Goal: Navigation & Orientation: Find specific page/section

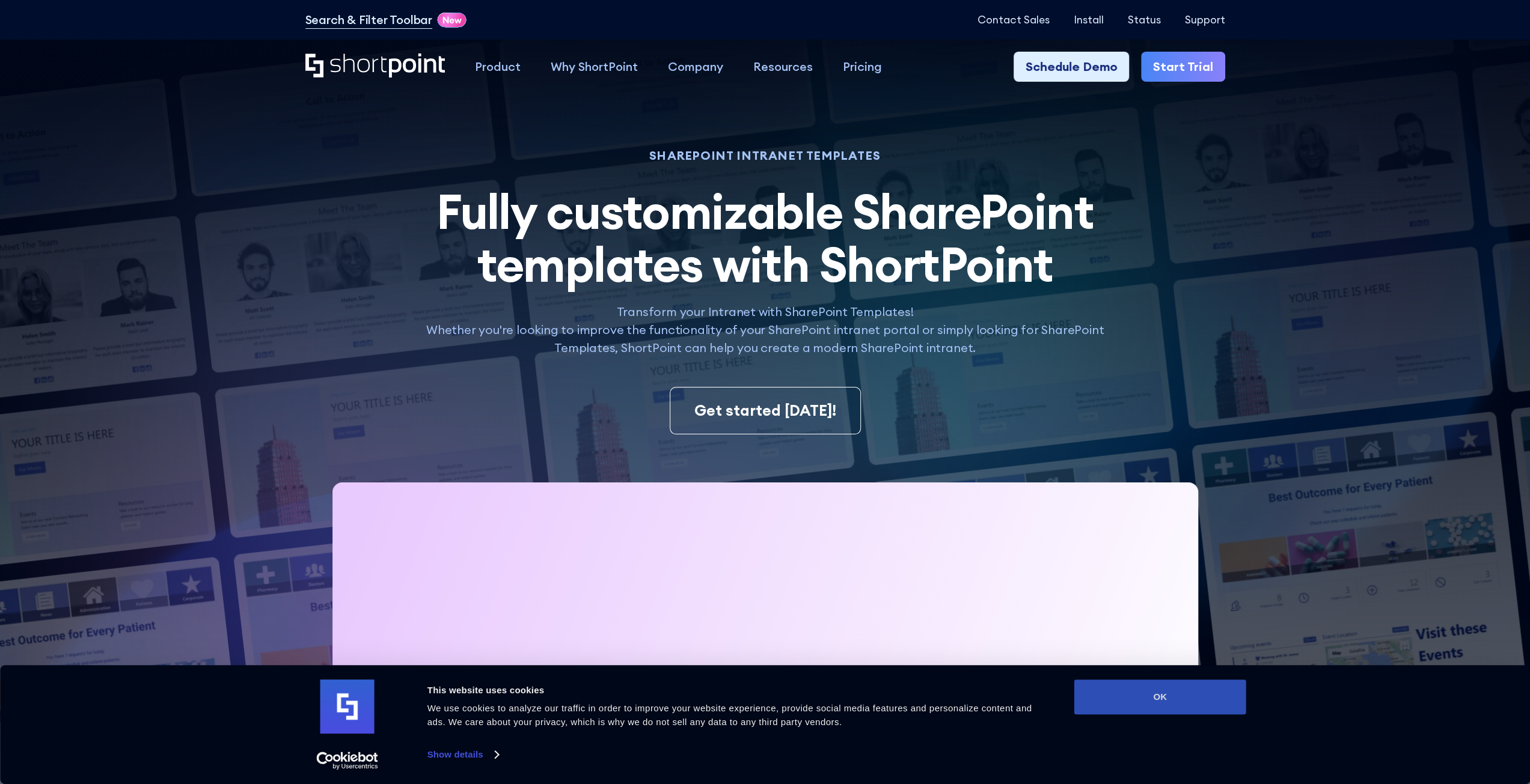
click at [1146, 704] on button "OK" at bounding box center [1160, 697] width 172 height 35
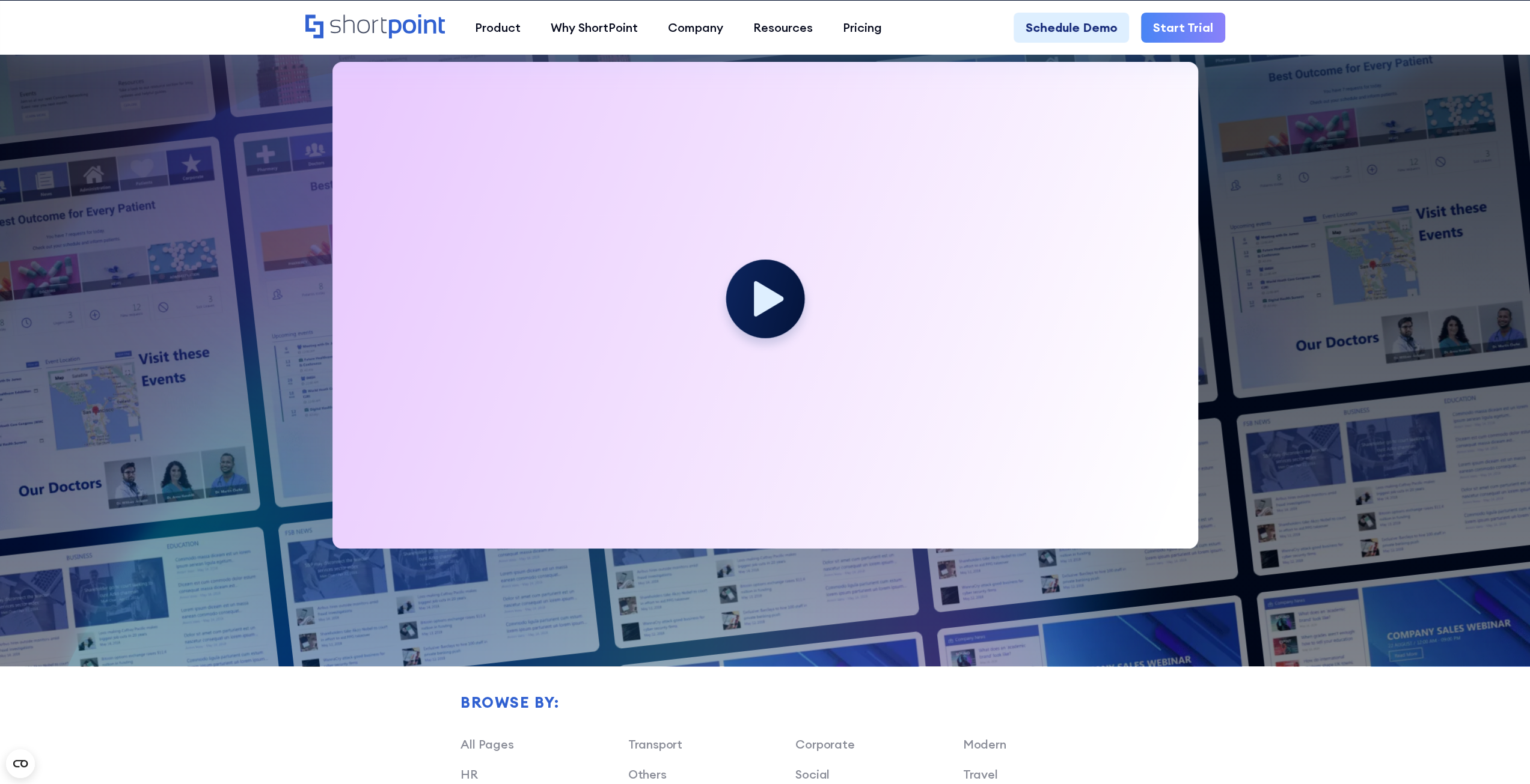
scroll to position [781, 0]
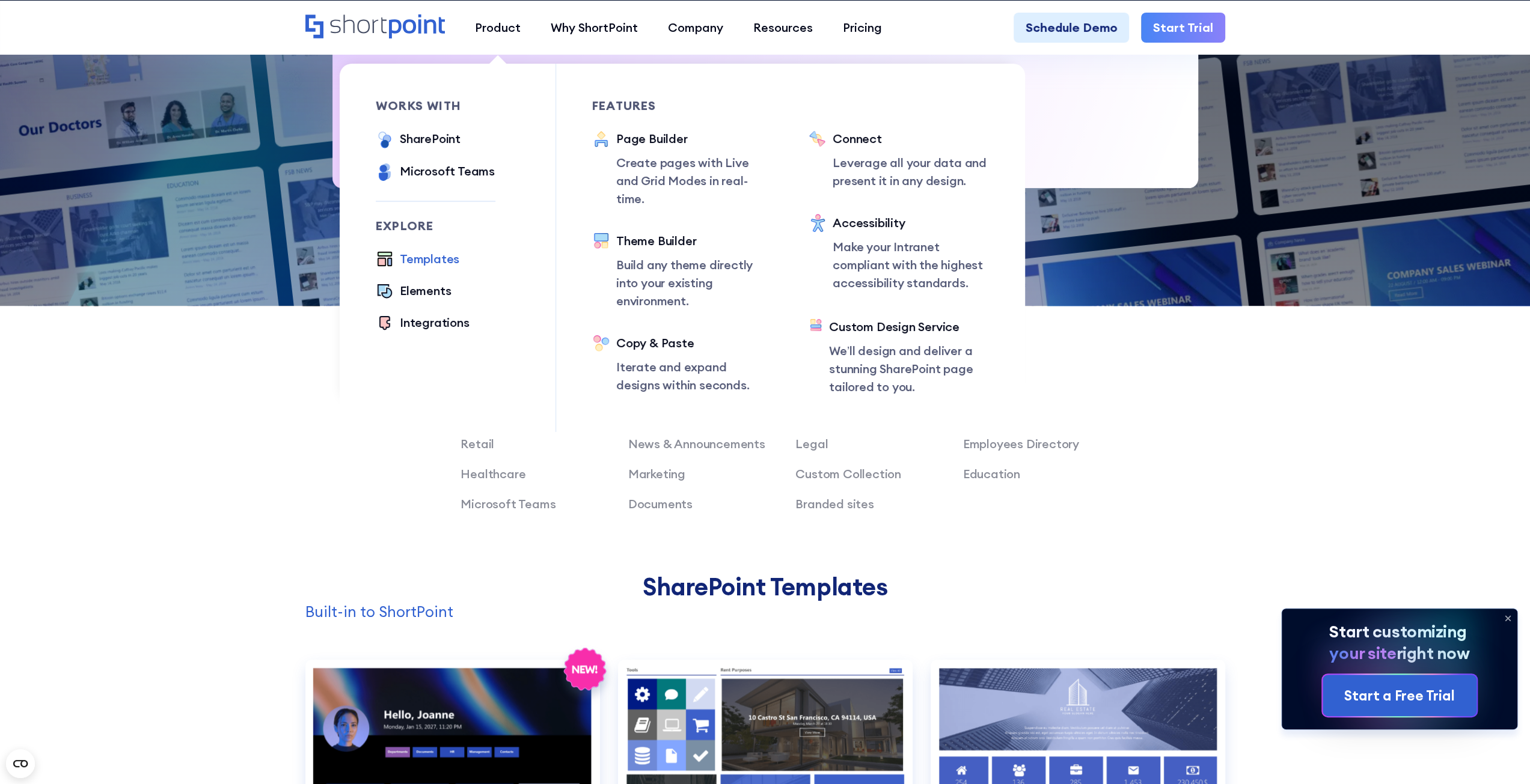
click at [421, 254] on div "Templates" at bounding box center [430, 258] width 59 height 18
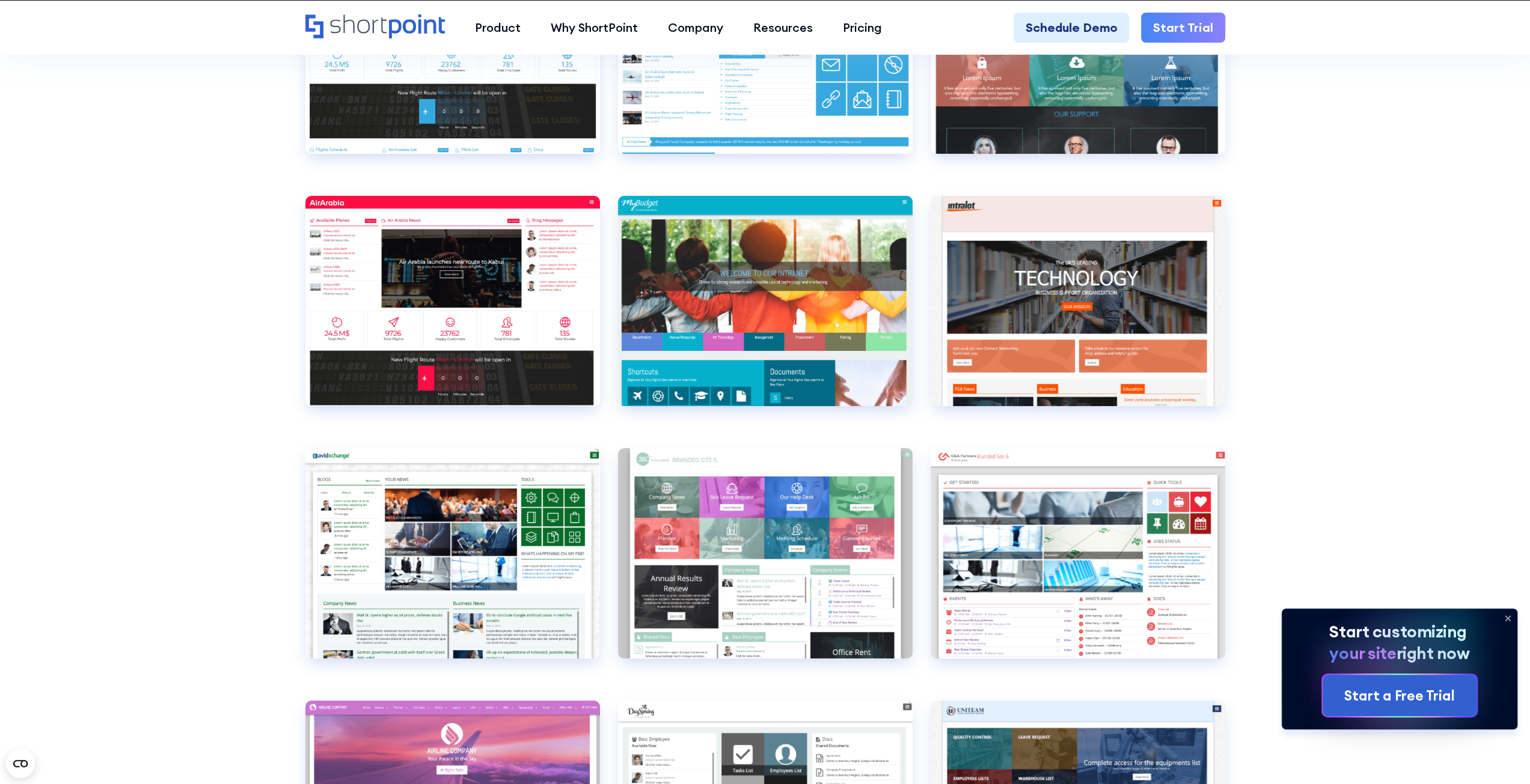
scroll to position [4867, 0]
